Goal: Task Accomplishment & Management: Complete application form

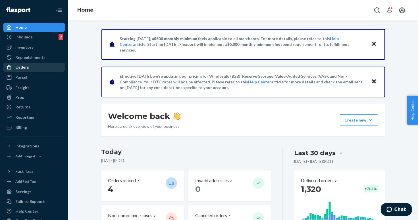
click at [31, 71] on link "Orders" at bounding box center [33, 67] width 61 height 9
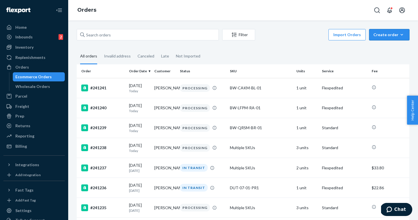
click at [386, 35] on div "Create order" at bounding box center [389, 35] width 32 height 6
click at [402, 49] on span "Ecommerce order" at bounding box center [392, 48] width 35 height 4
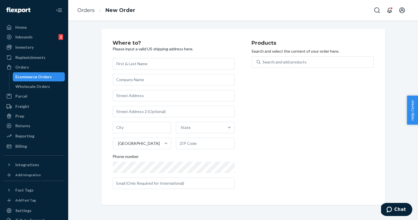
click at [142, 65] on input "text" at bounding box center [174, 63] width 122 height 11
paste input "Travis Rainey"
type input "Travis Rainey"
click at [164, 82] on input "text" at bounding box center [174, 79] width 122 height 11
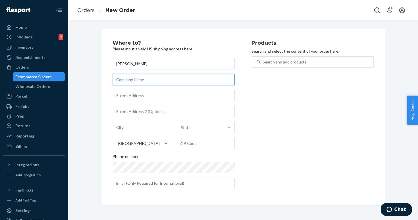
paste input "bon appetit/ Epicurious studio 7"
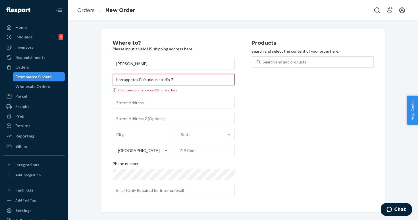
drag, startPoint x: 158, startPoint y: 81, endPoint x: 137, endPoint y: 81, distance: 20.5
click at [137, 81] on input "bon appetit/ Epicurious studio 7" at bounding box center [174, 79] width 122 height 11
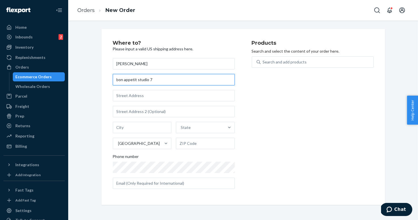
type input "bon appetit studio 7"
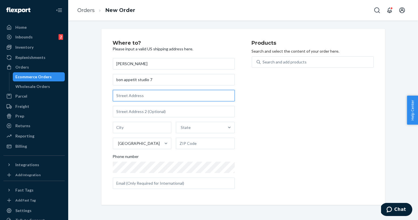
click at [133, 97] on input "text" at bounding box center [174, 95] width 122 height 11
paste input "1 world trade center"
type input "285 Fulton St"
type input "Manhattan - New York"
type input "10007"
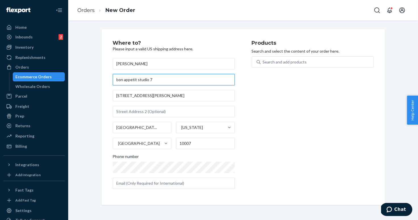
drag, startPoint x: 137, startPoint y: 81, endPoint x: 193, endPoint y: 81, distance: 55.4
click at [193, 81] on input "bon appetit studio 7" at bounding box center [174, 79] width 122 height 11
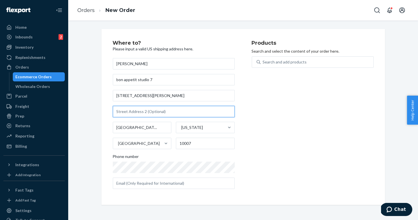
click at [159, 111] on input "text" at bounding box center [174, 111] width 122 height 11
paste input "studio 7"
type input "studio 7"
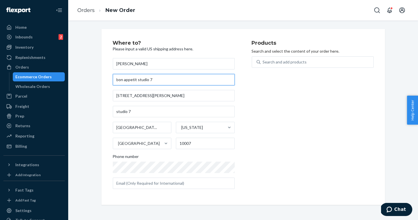
click at [128, 78] on input "bon appetit studio 7" at bounding box center [174, 79] width 122 height 11
paste input "/ Epicurious"
type input "bon appetit/ Epicurious"
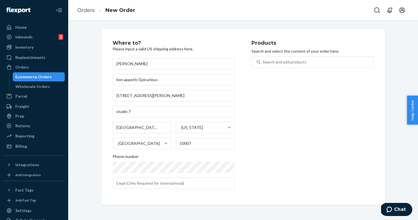
click at [295, 104] on div "Products Search and select the content of your order here. Search and add produ…" at bounding box center [313, 116] width 122 height 153
click at [291, 61] on div "Search and add products" at bounding box center [285, 62] width 44 height 6
click at [263, 61] on input "Search and add products" at bounding box center [263, 62] width 1 height 6
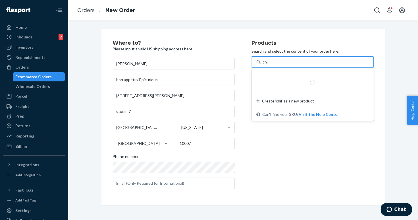
type input "chill"
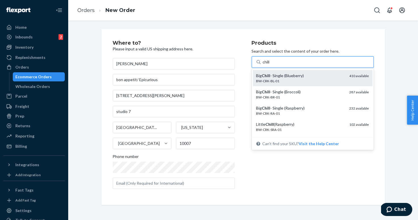
click at [290, 77] on div "Big Chill - Single (Blueberry)" at bounding box center [300, 76] width 89 height 6
click at [271, 65] on input "chill" at bounding box center [267, 62] width 8 height 6
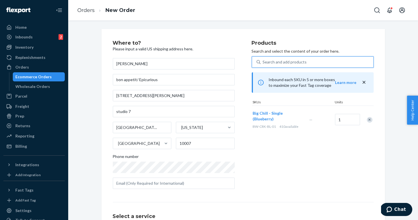
click at [282, 60] on div "Search and add products" at bounding box center [285, 62] width 44 height 6
click at [263, 60] on input "0 results available. Use Up and Down to choose options, press Enter to select t…" at bounding box center [263, 62] width 1 height 6
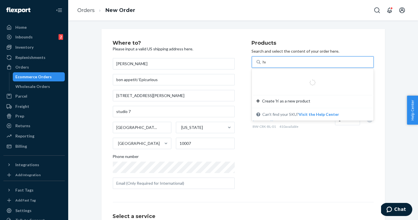
type input "holy"
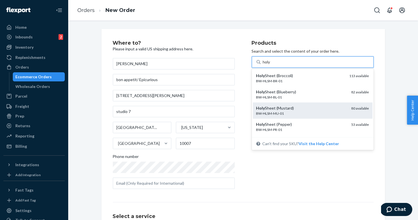
click at [286, 110] on div "Holy Sheet (Mustard)" at bounding box center [301, 108] width 91 height 6
click at [271, 65] on input "holy" at bounding box center [267, 62] width 8 height 6
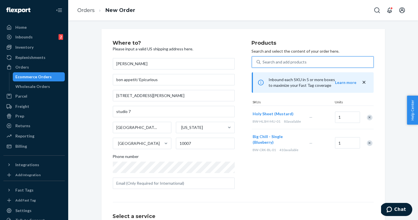
click at [286, 61] on div "Search and add products" at bounding box center [285, 62] width 44 height 6
click at [263, 61] on input "0 results available. Use Up and Down to choose options, press Enter to select t…" at bounding box center [263, 62] width 1 height 6
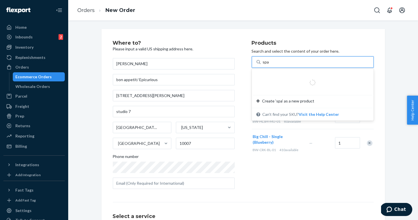
type input "spat"
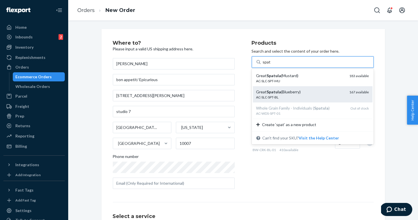
click at [287, 93] on div "Great Spatula (Blueberry)" at bounding box center [300, 92] width 89 height 6
click at [271, 65] on input "spat" at bounding box center [267, 62] width 8 height 6
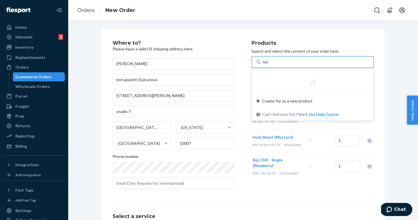
type input "holy"
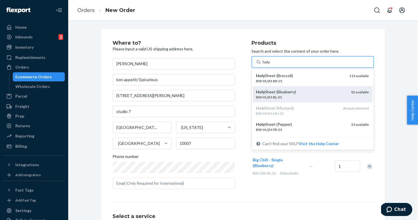
click at [286, 94] on div "Holy Sheet (Blueberry)" at bounding box center [301, 92] width 91 height 6
click at [271, 65] on input "holy" at bounding box center [267, 62] width 8 height 6
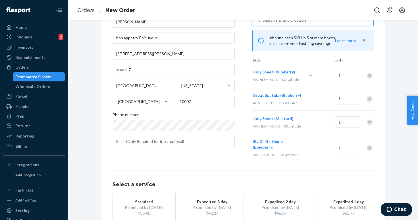
scroll to position [72, 0]
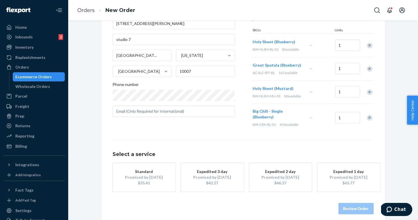
click at [353, 174] on div "Promised by Sep 24, 2025" at bounding box center [348, 177] width 45 height 6
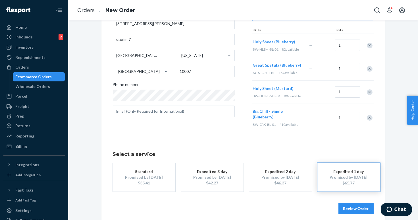
click at [361, 204] on button "Review Order" at bounding box center [355, 208] width 35 height 11
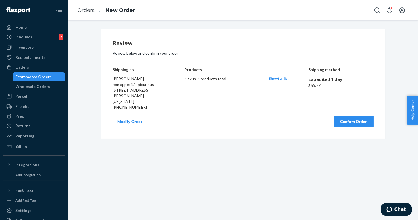
click at [352, 127] on button "Confirm Order" at bounding box center [354, 121] width 40 height 11
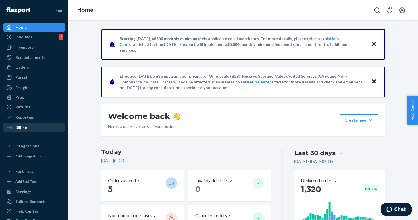
click at [35, 130] on div "Billing" at bounding box center [34, 127] width 60 height 8
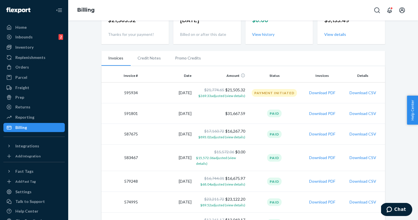
scroll to position [51, 0]
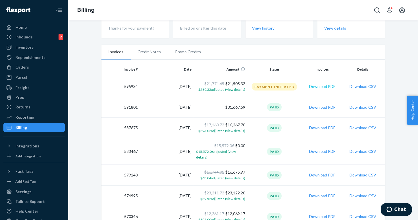
click at [320, 86] on button "Download PDF" at bounding box center [322, 87] width 26 height 6
